Goal: Task Accomplishment & Management: Use online tool/utility

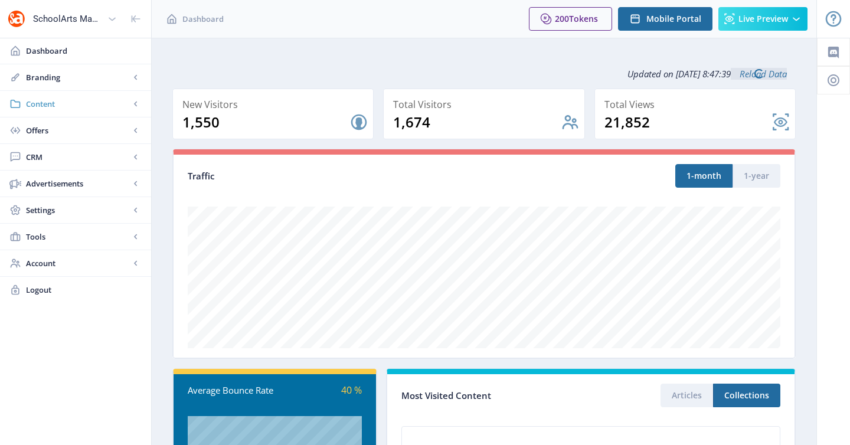
click at [131, 99] on rect at bounding box center [136, 104] width 12 height 12
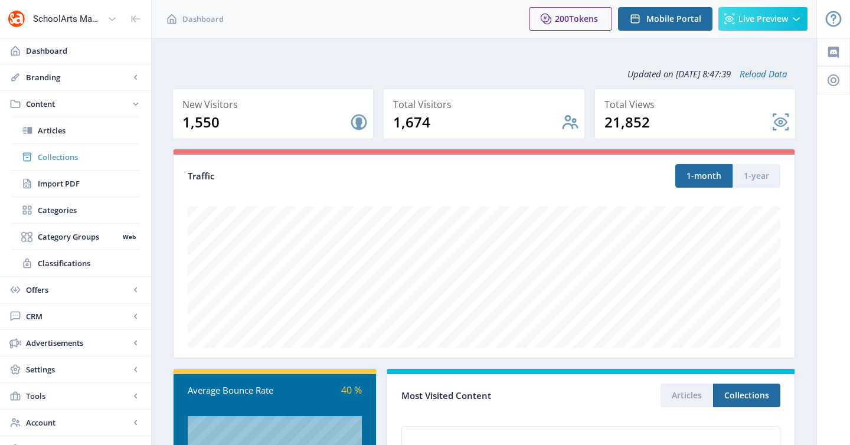
click at [87, 165] on link "Collections" at bounding box center [75, 157] width 127 height 26
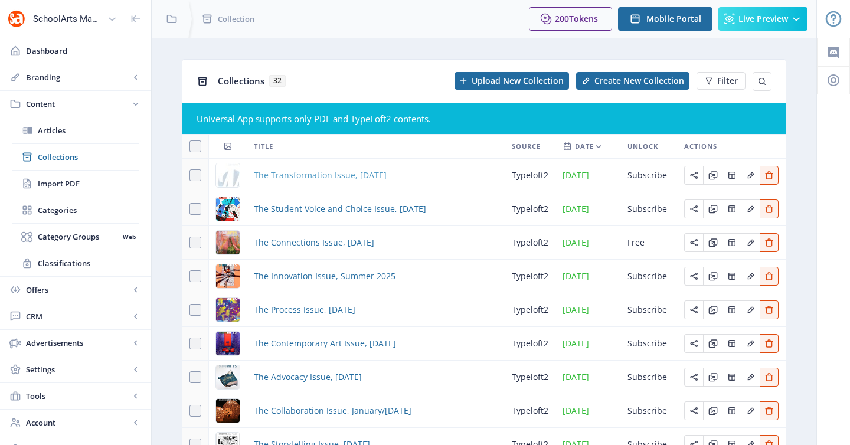
click at [387, 178] on span "The Transformation Issue, [DATE]" at bounding box center [320, 175] width 133 height 14
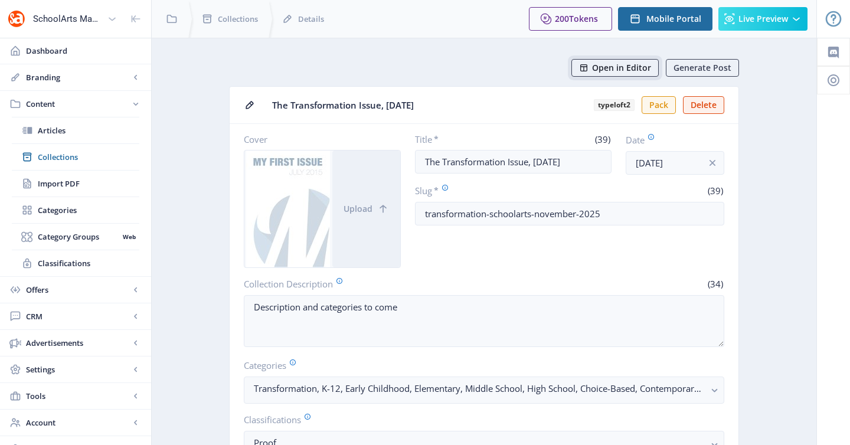
click at [611, 66] on span "Open in Editor" at bounding box center [621, 67] width 59 height 9
